Goal: Transaction & Acquisition: Purchase product/service

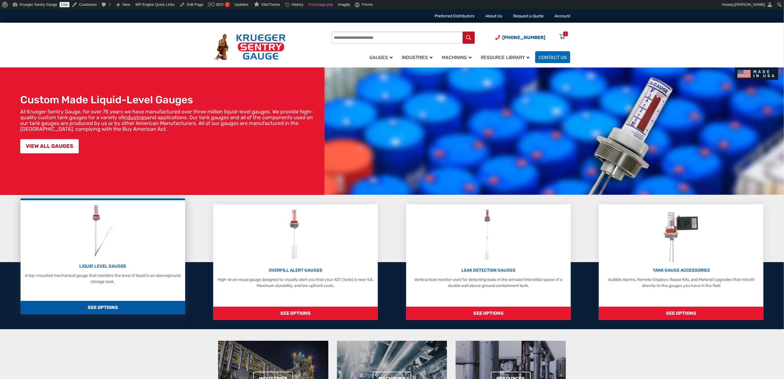
click at [130, 233] on div "LIQUID LEVEL GAUGES A top-mounted mechanical gauge that monitors the level of l…" at bounding box center [102, 244] width 159 height 82
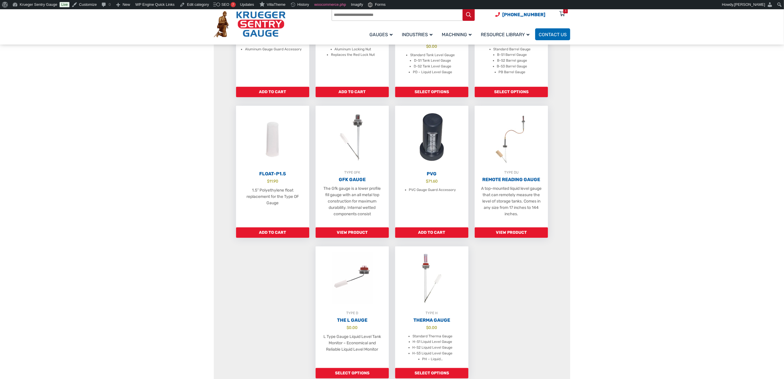
scroll to position [308, 0]
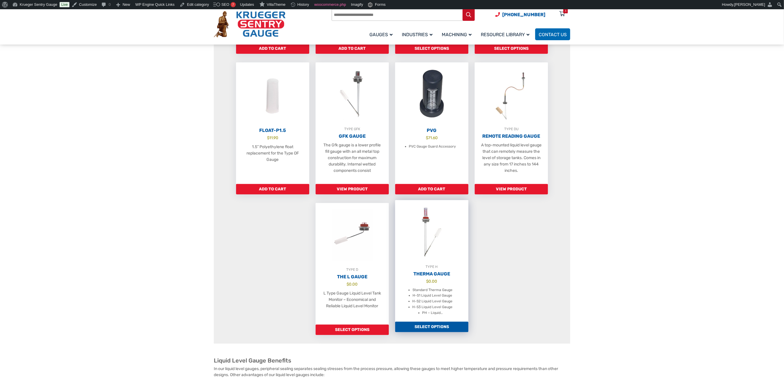
click at [438, 239] on img at bounding box center [431, 232] width 73 height 64
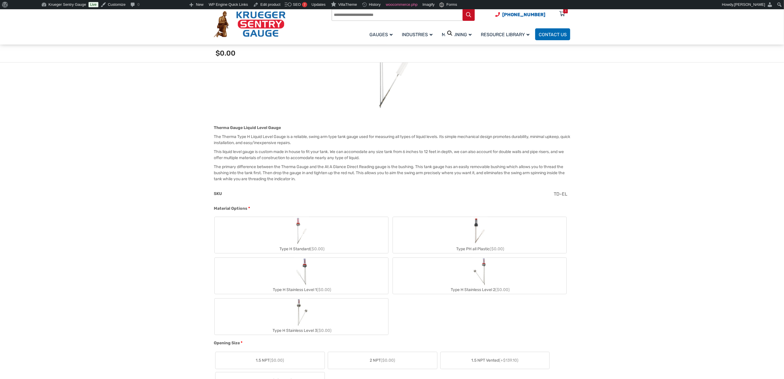
scroll to position [116, 0]
drag, startPoint x: 205, startPoint y: 204, endPoint x: 249, endPoint y: 206, distance: 43.7
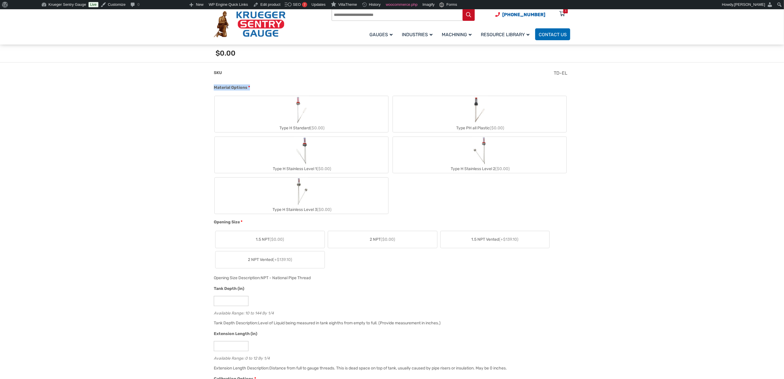
scroll to position [154, 0]
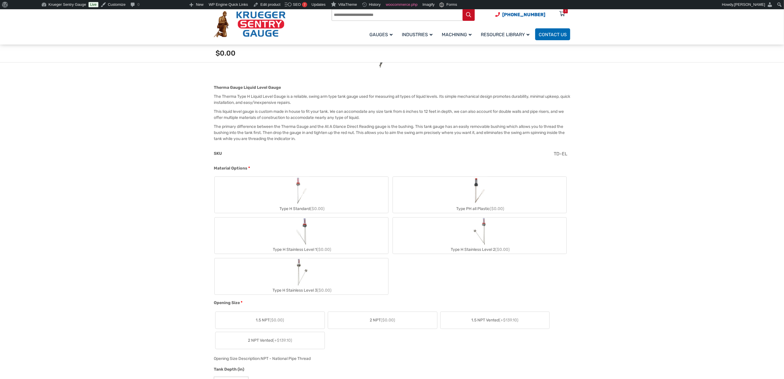
click at [343, 192] on label "Type H Standard ($0.00)" at bounding box center [301, 195] width 173 height 36
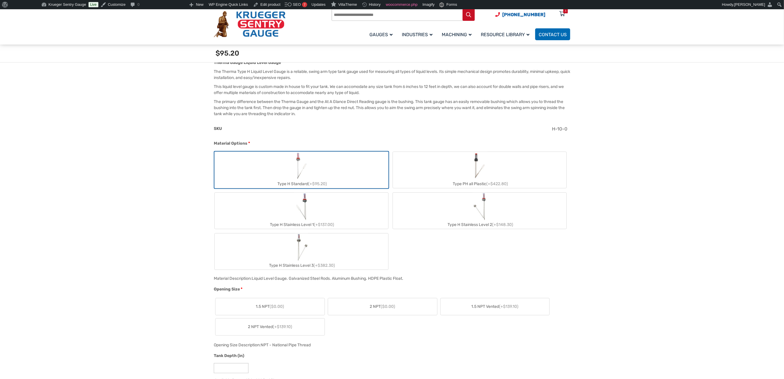
scroll to position [193, 0]
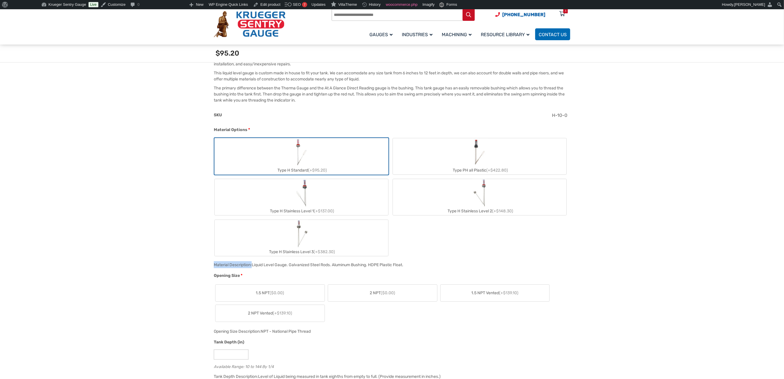
drag, startPoint x: 212, startPoint y: 261, endPoint x: 252, endPoint y: 262, distance: 40.2
drag, startPoint x: 257, startPoint y: 263, endPoint x: 402, endPoint y: 266, distance: 145.2
click at [402, 266] on div "Material Description: Liquid Level Gauge. Galvanized Steel Rods. Aluminum Bushi…" at bounding box center [390, 266] width 356 height 11
click at [440, 261] on div "Material Description: Liquid Level Gauge. Galvanized Steel Rods. Aluminum Bushi…" at bounding box center [390, 266] width 356 height 11
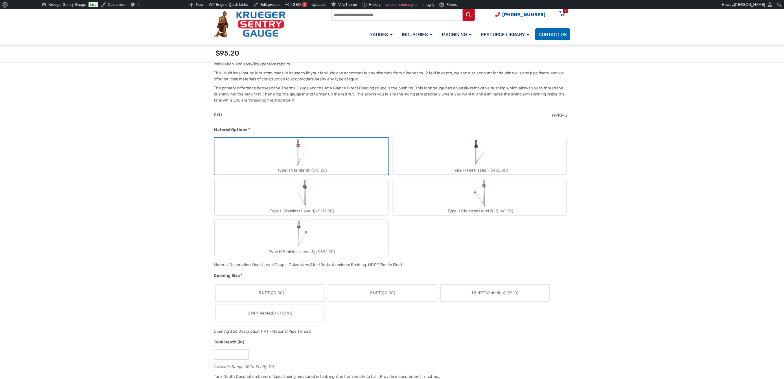
drag, startPoint x: 412, startPoint y: 260, endPoint x: 254, endPoint y: 265, distance: 158.5
click at [254, 265] on div "Material Description: Liquid Level Gauge. Galvanized Steel Rods. Aluminum Bushi…" at bounding box center [390, 266] width 356 height 11
click at [457, 254] on div "Type H Standard (+$95.20) Type PH all Plastic (+$422.80) Type H Stainless Level…" at bounding box center [390, 196] width 353 height 119
click at [310, 193] on label "Type H Stainless Level 1 (+$137.00)" at bounding box center [301, 197] width 173 height 36
click at [320, 155] on label "Type H Standard (+$95.20)" at bounding box center [301, 156] width 173 height 36
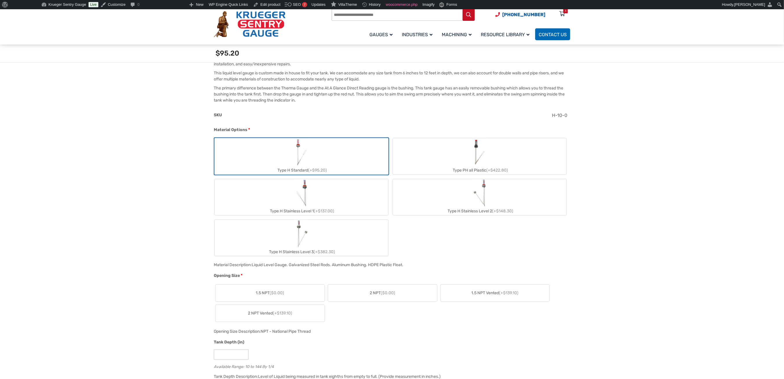
click at [309, 155] on img "Type H Standard" at bounding box center [301, 152] width 16 height 28
drag, startPoint x: 214, startPoint y: 273, endPoint x: 243, endPoint y: 273, distance: 28.9
click at [243, 273] on div "Opening Size *" at bounding box center [390, 276] width 353 height 8
drag, startPoint x: 214, startPoint y: 264, endPoint x: 409, endPoint y: 265, distance: 195.5
click at [409, 265] on div "Material Description: Liquid Level Gauge. Galvanized Steel Rods. Aluminum Bushi…" at bounding box center [390, 266] width 356 height 11
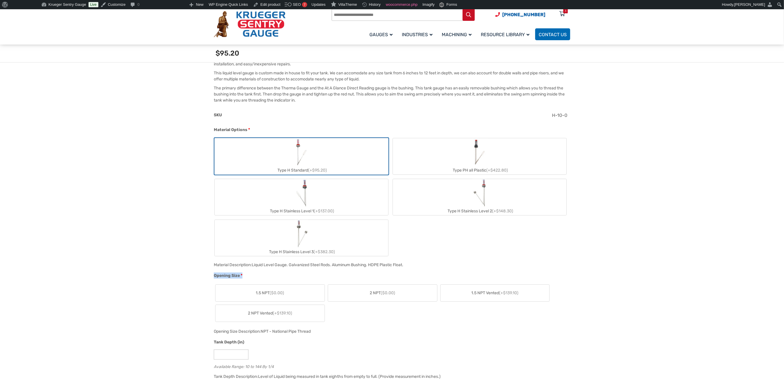
click at [283, 263] on div "Liquid Level Gauge. Galvanized Steel Rods. Aluminum Bushing. HDPE Plastic Float." at bounding box center [328, 264] width 152 height 5
drag, startPoint x: 254, startPoint y: 262, endPoint x: 408, endPoint y: 261, distance: 154.4
click at [408, 261] on div "Material Description: Liquid Level Gauge. Galvanized Steel Rods. Aluminum Bushi…" at bounding box center [390, 266] width 356 height 11
click at [428, 258] on div "Material Options * Type H Standard (+$95.20) Type PH all Plastic (+$422.80) Typ…" at bounding box center [390, 194] width 356 height 134
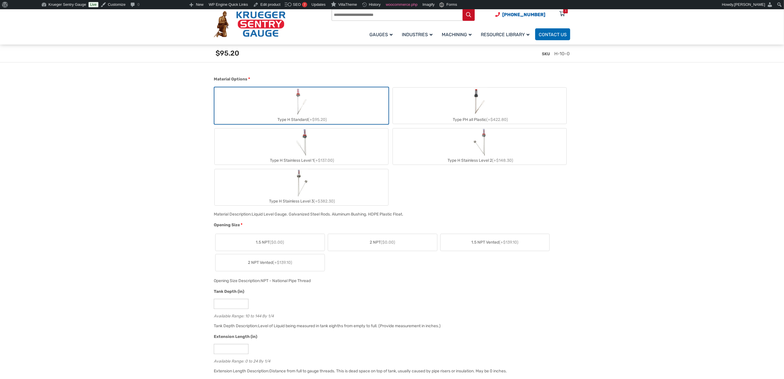
scroll to position [270, 0]
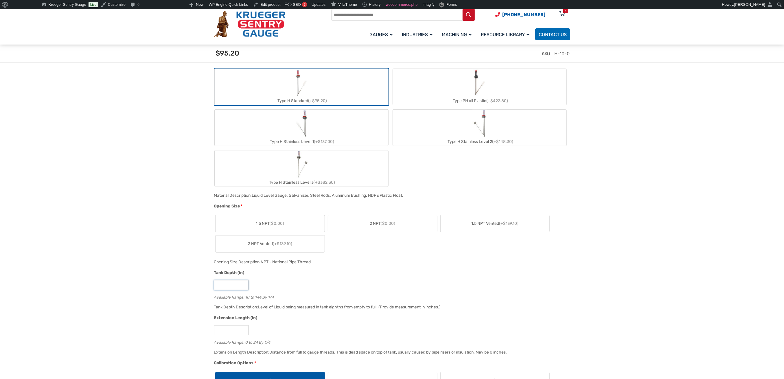
drag, startPoint x: 237, startPoint y: 284, endPoint x: 188, endPoint y: 283, distance: 49.2
click at [388, 261] on div "Opening Size Description: NPT - National Pipe Thread" at bounding box center [390, 263] width 356 height 11
click at [396, 217] on label "2 NPT ($0.00)" at bounding box center [382, 223] width 109 height 17
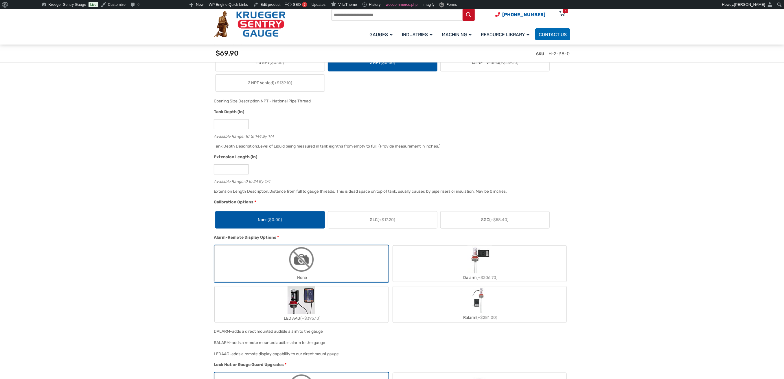
scroll to position [385, 0]
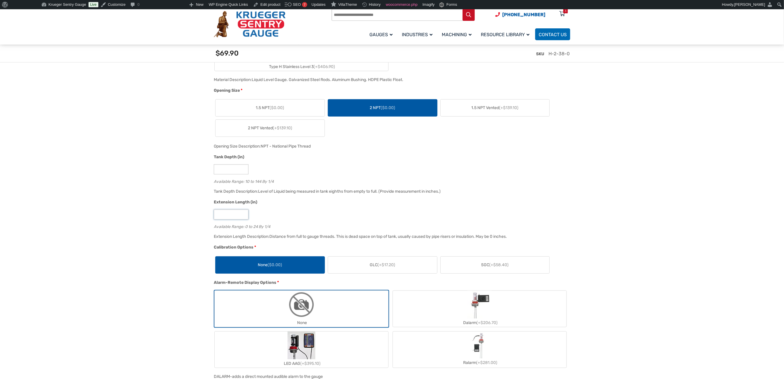
drag, startPoint x: 224, startPoint y: 216, endPoint x: 178, endPoint y: 214, distance: 46.9
click at [178, 214] on section "🔍 Therma Gauge $ 0.00 Therma Gauge Liquid Level Gauge The Therma Type H Liquid …" at bounding box center [392, 358] width 784 height 1213
click at [186, 212] on section "🔍 Therma Gauge $ 0.00 Therma Gauge Liquid Level Gauge The Therma Type H Liquid …" at bounding box center [392, 358] width 784 height 1213
drag, startPoint x: 229, startPoint y: 172, endPoint x: 182, endPoint y: 171, distance: 47.1
click at [182, 171] on section "🔍 Therma Gauge $ 0.00 Therma Gauge Liquid Level Gauge The Therma Type H Liquid …" at bounding box center [392, 358] width 784 height 1213
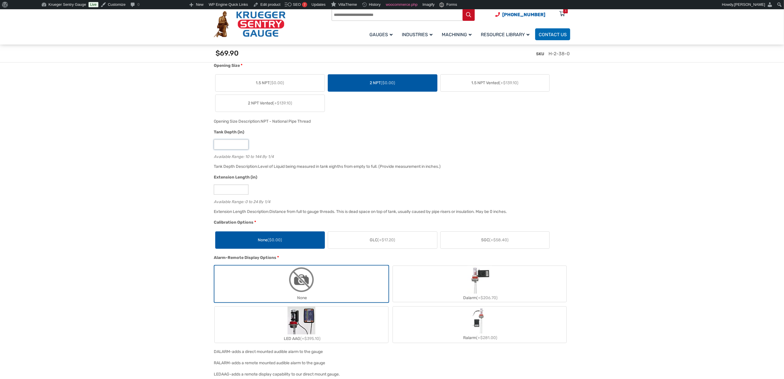
scroll to position [424, 0]
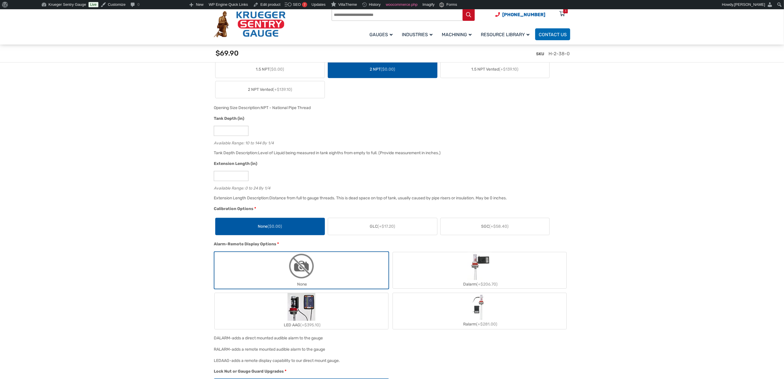
click at [489, 226] on span "SGC (+$58.40)" at bounding box center [494, 226] width 27 height 6
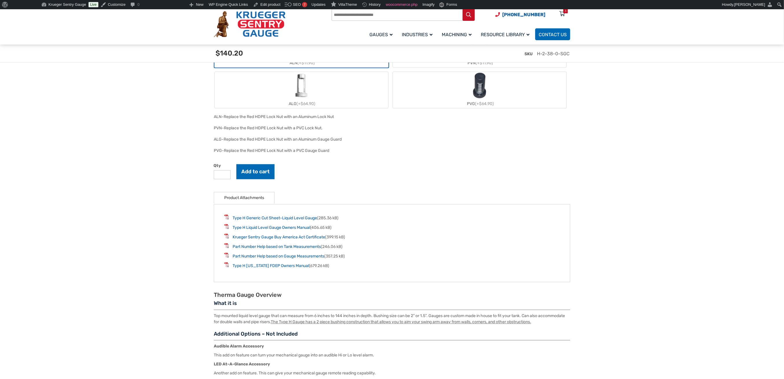
scroll to position [925, 0]
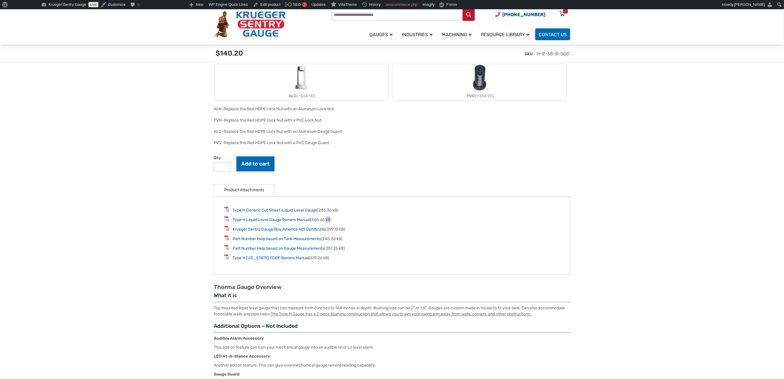
drag, startPoint x: 334, startPoint y: 219, endPoint x: 330, endPoint y: 218, distance: 4.7
click at [330, 218] on li "Type H Liquid Level Gauge Owners Manual (406.65 kB)" at bounding box center [391, 219] width 335 height 7
click at [357, 221] on ul "Type H Generic Cut Sheet-Liquid Level Gauge (285.36 kB) Type H Liquid Level Gau…" at bounding box center [391, 234] width 335 height 54
drag, startPoint x: 334, startPoint y: 216, endPoint x: 315, endPoint y: 219, distance: 19.3
click at [315, 219] on li "Type H Liquid Level Gauge Owners Manual (406.65 kB)" at bounding box center [391, 219] width 335 height 7
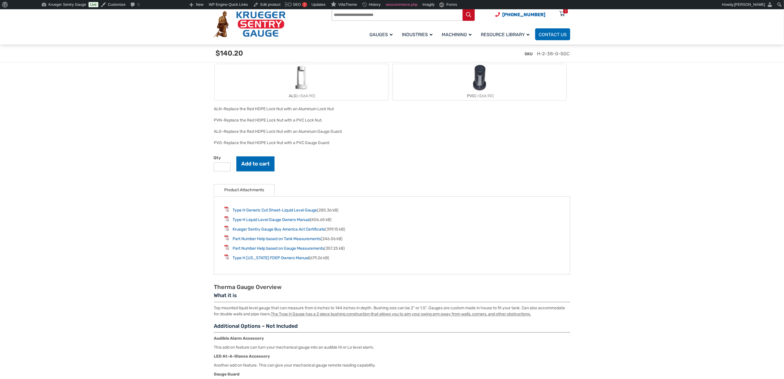
click at [369, 235] on li "Part Number Help based on Tank Measurements (246.06 kB)" at bounding box center [391, 238] width 335 height 7
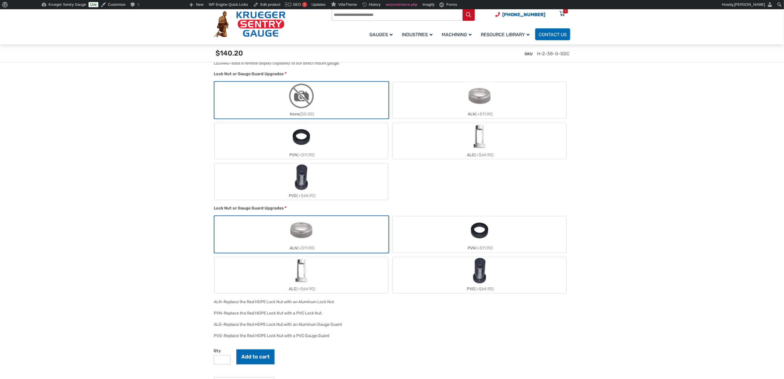
scroll to position [578, 0]
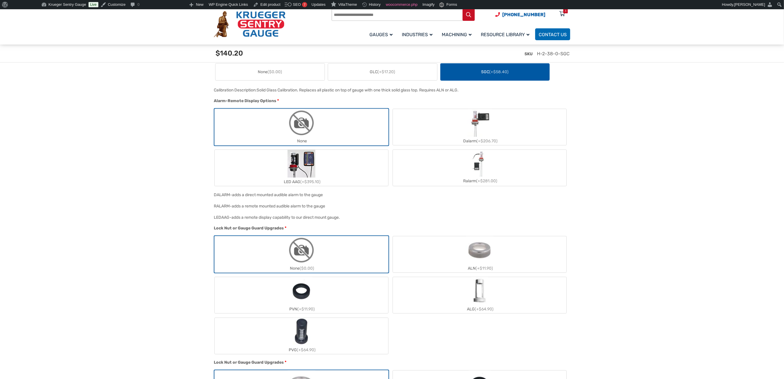
click at [325, 114] on label "None" at bounding box center [301, 127] width 173 height 36
click at [315, 231] on div "Lock Nut or Gauge Guard Upgrades * None ($0.00) ALN (+$11.90) PVN (+$11.90) ALG…" at bounding box center [390, 292] width 356 height 134
click at [314, 245] on img "None" at bounding box center [301, 250] width 28 height 28
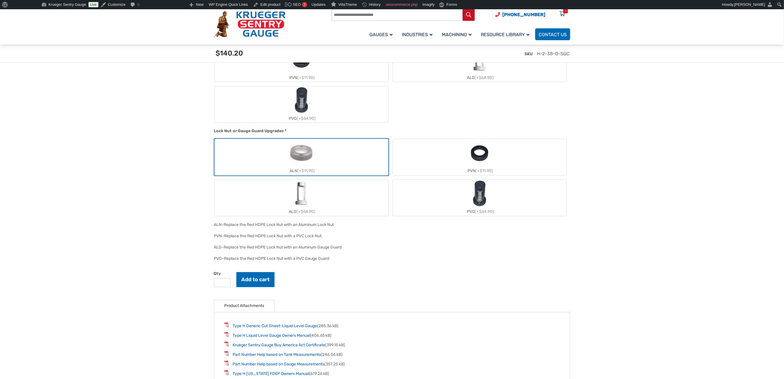
click at [334, 145] on label "ALN (+$11.90)" at bounding box center [301, 157] width 173 height 36
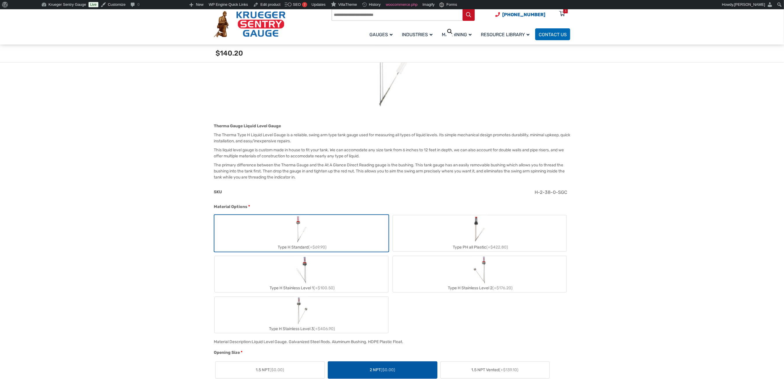
scroll to position [154, 0]
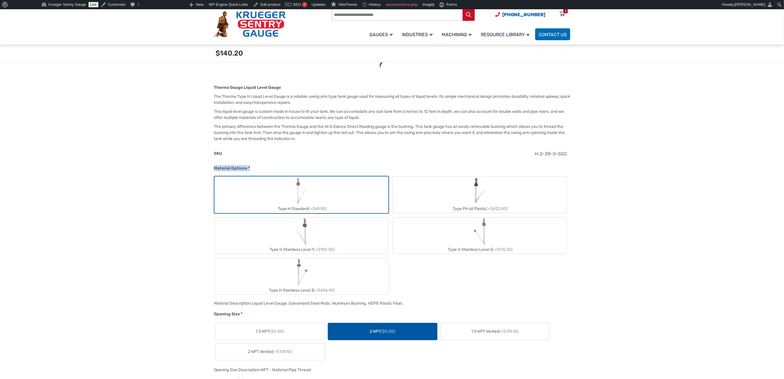
drag, startPoint x: 216, startPoint y: 168, endPoint x: 250, endPoint y: 171, distance: 33.6
click at [250, 171] on div "Material Options *" at bounding box center [390, 169] width 353 height 8
click at [315, 225] on label "Type H Stainless Level 1 (+$100.50)" at bounding box center [301, 235] width 173 height 36
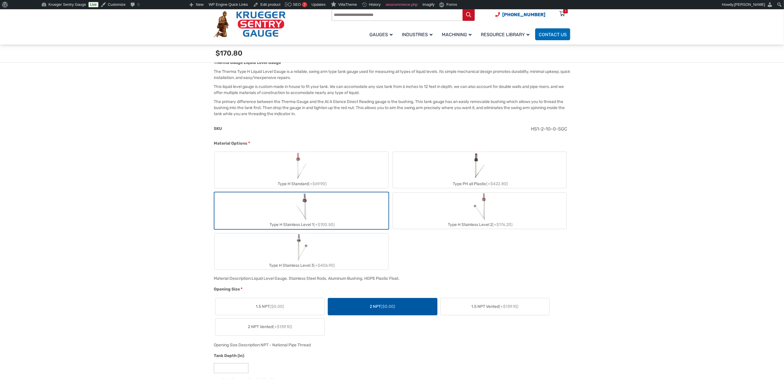
scroll to position [193, 0]
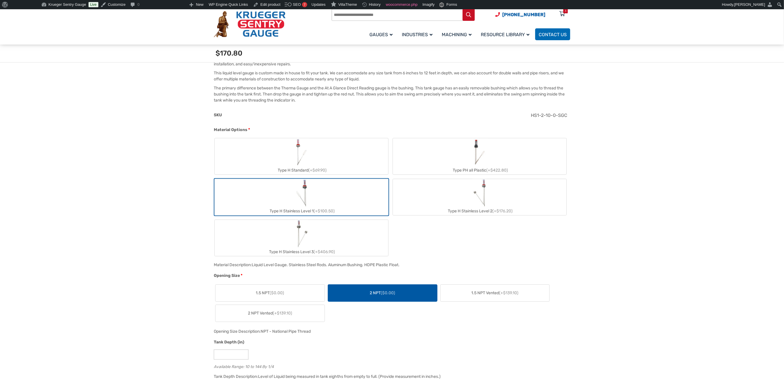
click at [335, 233] on label "Type H Stainless Level 3 (+$406.90)" at bounding box center [301, 238] width 173 height 36
type input "**"
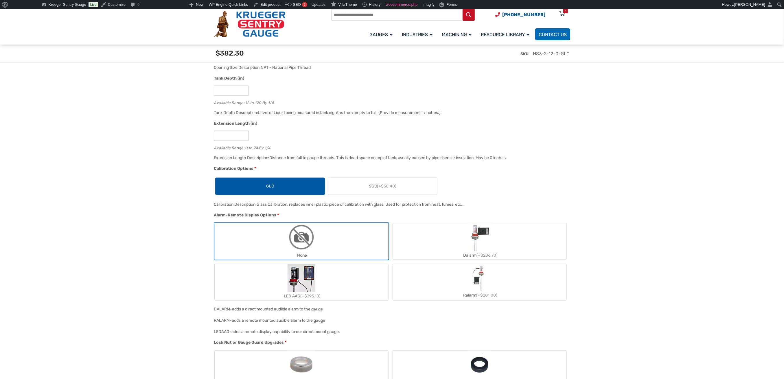
scroll to position [385, 0]
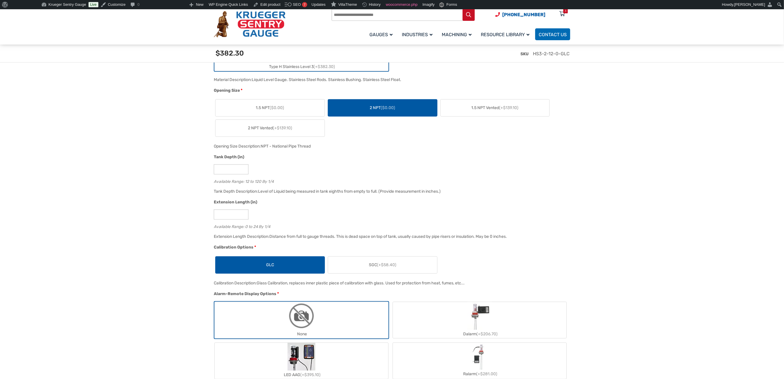
click at [427, 265] on label "SGC (+$58.40)" at bounding box center [382, 264] width 109 height 17
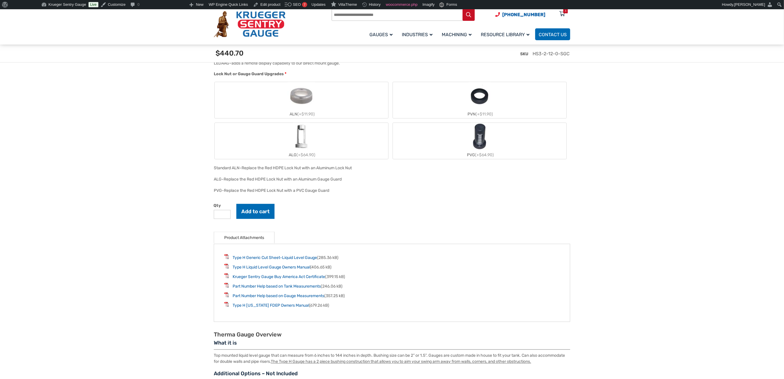
scroll to position [617, 0]
